Goal: Use online tool/utility: Use online tool/utility

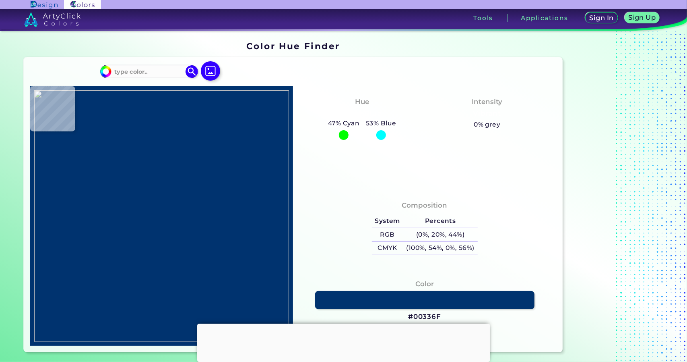
type input "#9e6072"
type input "#9E6072"
type input "#e5b769"
type input "#E5B769"
type input "#511344"
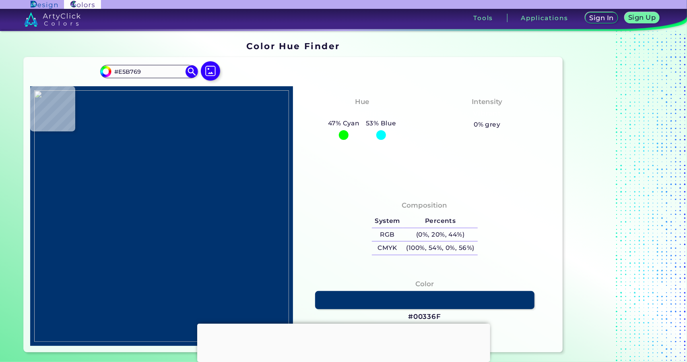
type input "#511344"
type input "#9c6d8c"
type input "#9C6D8C"
type input "#490d3f"
type input "#490D3F"
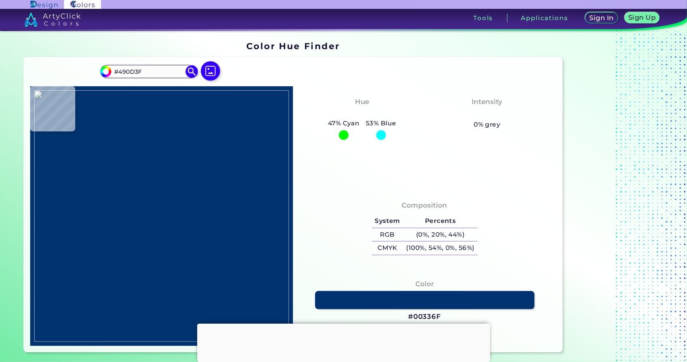
type input "#f6e2cc"
type input "#F6E2CC"
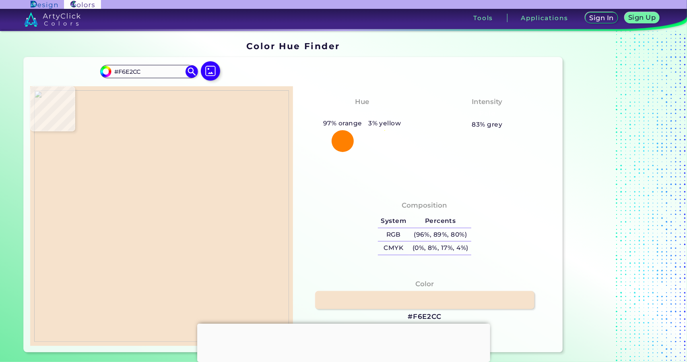
type input "#9e6072"
type input "#9E6072"
type input "#490d3f"
type input "#490D3F"
type input "#d0b699"
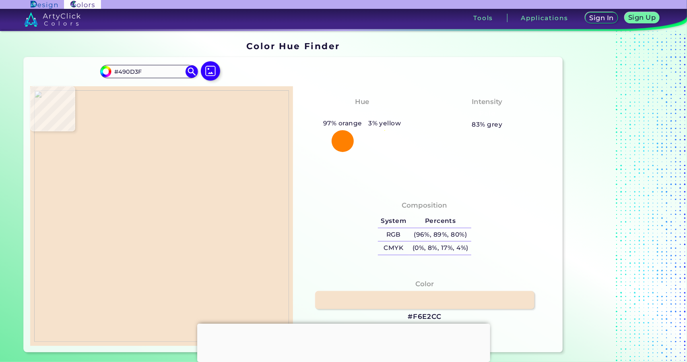
type input "#D0B699"
type input "#490d3f"
type input "#490D3F"
type input "#744362"
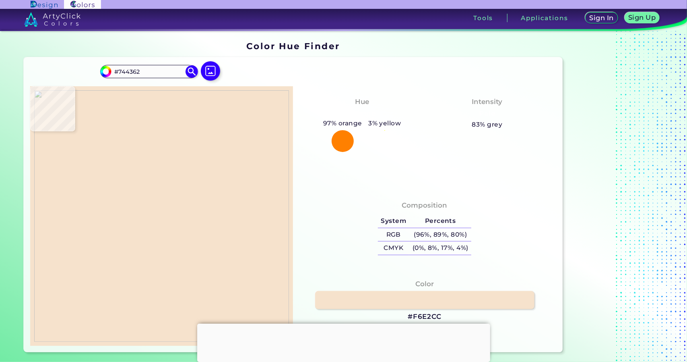
type input "#490d3f"
type input "#490D3F"
type input "#d0b699"
type input "#D0B699"
type input "#490d3f"
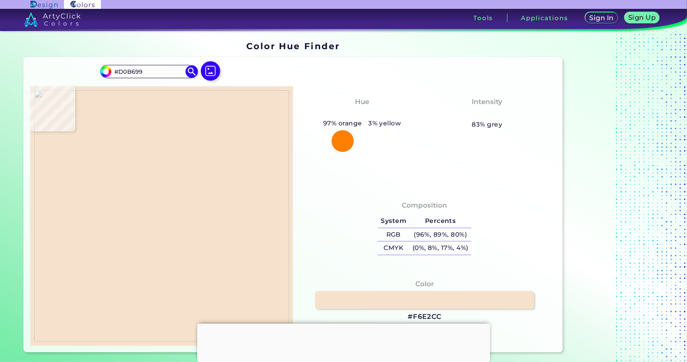
type input "#490D3F"
type input "#f6e2cc"
type input "#F6E2CC"
type input "#8f6378"
type input "#8F6378"
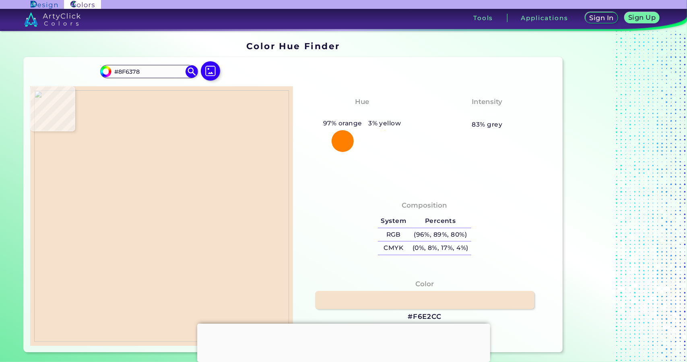
type input "#490d3f"
type input "#490D3F"
type input "#ae8b82"
type input "#AE8B82"
type input "#521641"
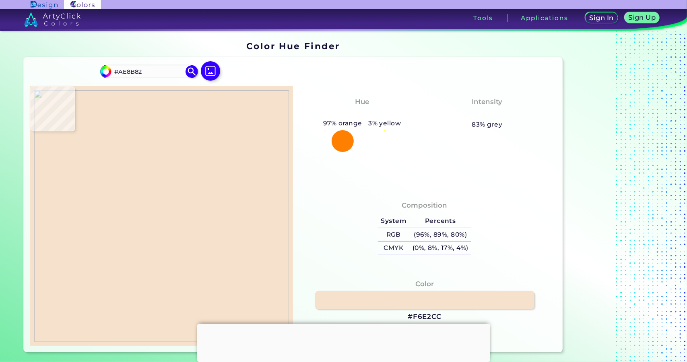
type input "#521641"
type input "#5d2244"
type input "#5D2244"
type input "#7f484d"
type input "#7F484D"
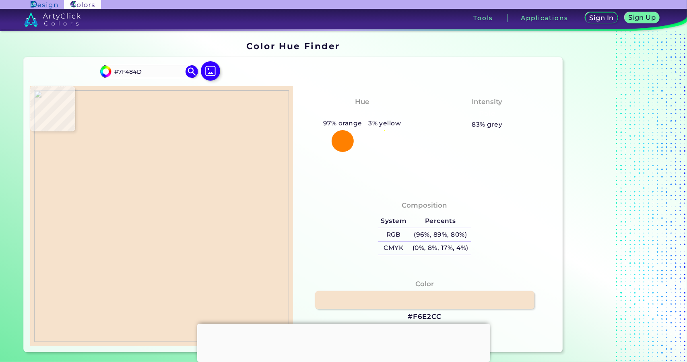
type input "#3f6985"
type input "#3F6985"
type input "#39a3b1"
type input "#39A3B1"
type input "#490d3f"
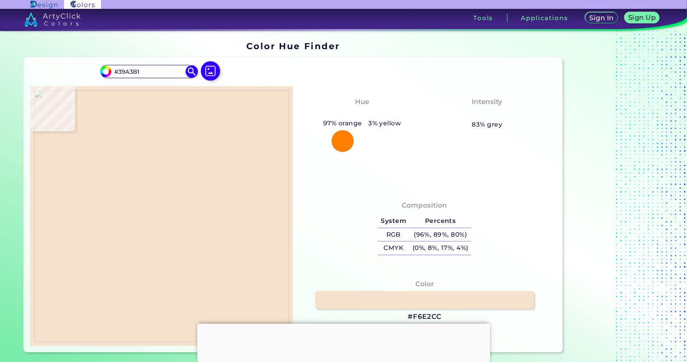
type input "#490D3F"
type input "#3c8298"
type input "#3C8298"
type input "#39a3b1"
type input "#39A3B1"
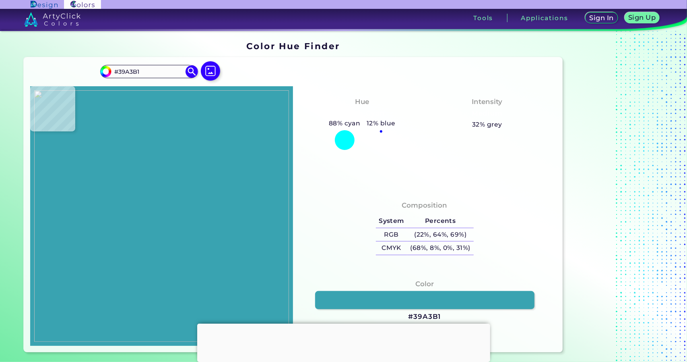
type input "#e5b769"
type input "#E5B769"
type input "#f6e2cc"
type input "#F6E2CC"
type input "#e8aab0"
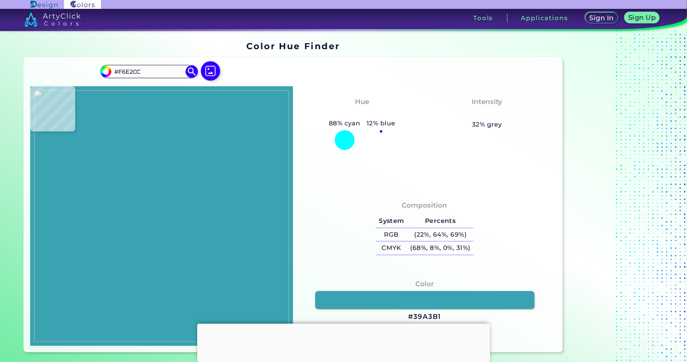
type input "#E8AAB0"
type input "#490d3f"
type input "#490D3F"
type input "#9e6072"
type input "#9E6072"
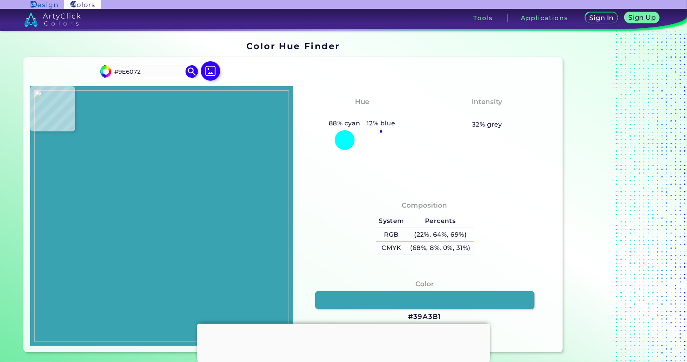
type input "#000000"
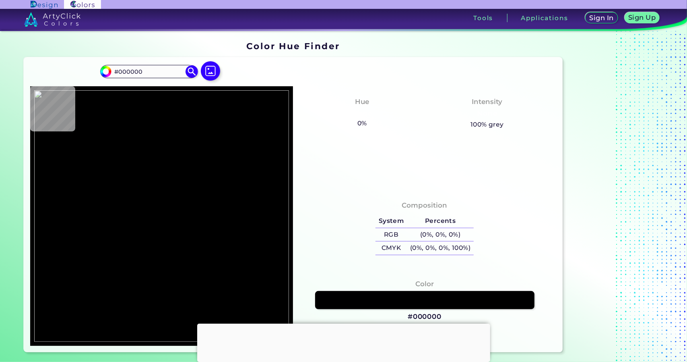
drag, startPoint x: 0, startPoint y: 6, endPoint x: 15, endPoint y: -2, distance: 16.7
click at [15, 0] on html "Sign In Sign Up My Profile My Details Color Palettes Sign Out Tools Application…" at bounding box center [343, 205] width 687 height 410
